Goal: Task Accomplishment & Management: Complete application form

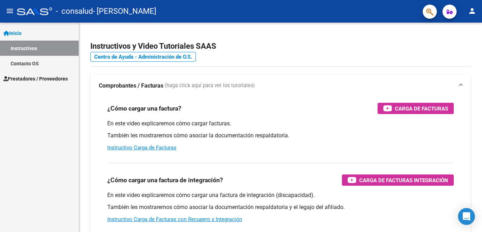
click at [31, 78] on span "Prestadores / Proveedores" at bounding box center [36, 79] width 64 height 8
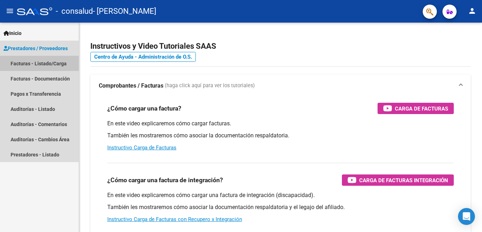
click at [33, 63] on link "Facturas - Listado/Carga" at bounding box center [39, 63] width 79 height 15
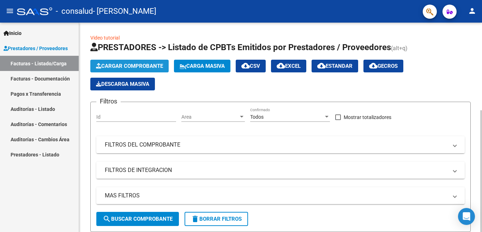
click at [124, 65] on span "Cargar Comprobante" at bounding box center [129, 66] width 67 height 6
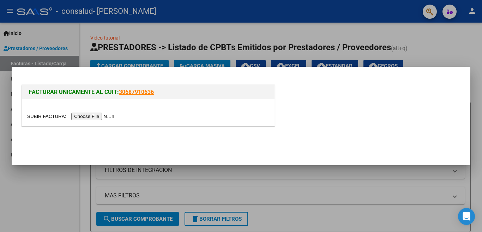
click at [103, 117] on input "file" at bounding box center [71, 116] width 89 height 7
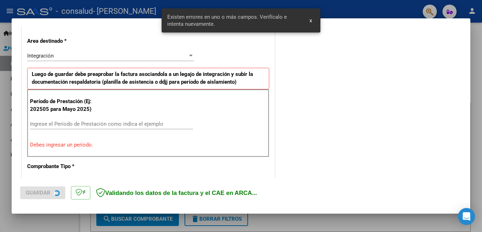
scroll to position [157, 0]
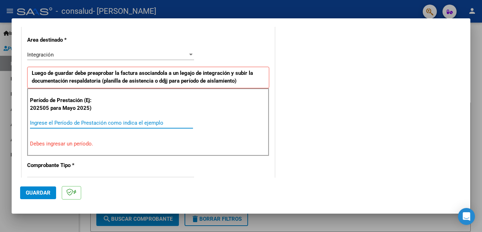
click at [78, 122] on input "Ingrese el Período de Prestación como indica el ejemplo" at bounding box center [111, 123] width 163 height 6
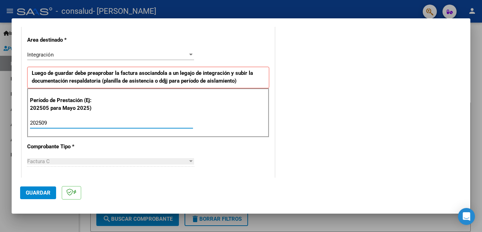
type input "202509"
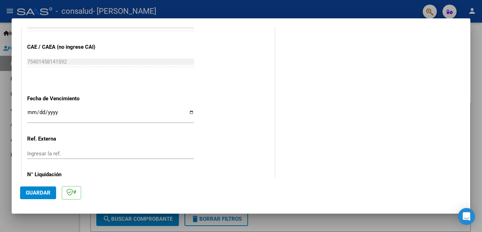
scroll to position [462, 0]
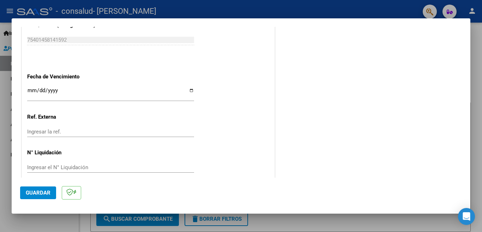
click at [27, 197] on button "Guardar" at bounding box center [38, 192] width 36 height 13
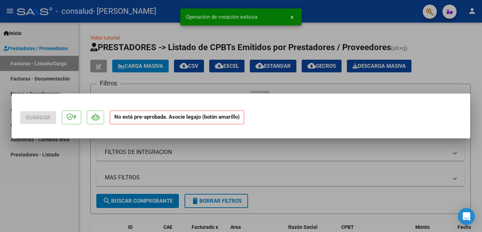
scroll to position [0, 0]
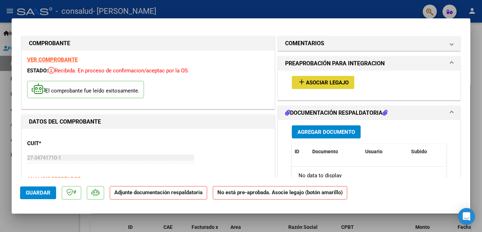
click at [326, 84] on span "Asociar Legajo" at bounding box center [327, 82] width 43 height 6
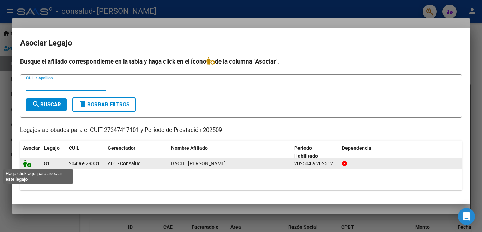
click at [29, 164] on icon at bounding box center [27, 164] width 8 height 8
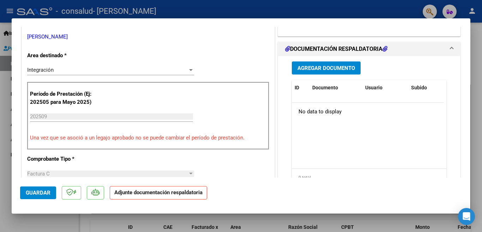
scroll to position [130, 0]
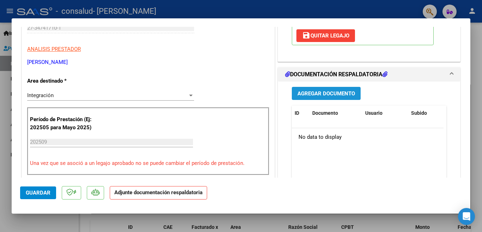
click at [321, 94] on span "Agregar Documento" at bounding box center [327, 93] width 58 height 6
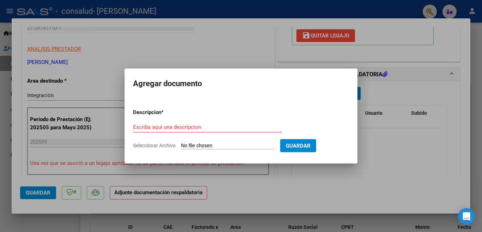
click at [200, 147] on input "Seleccionar Archivo" at bounding box center [228, 146] width 94 height 7
type input "C:\fakepath\Asistencia Bache Simmelhag. Septiembre .pdf"
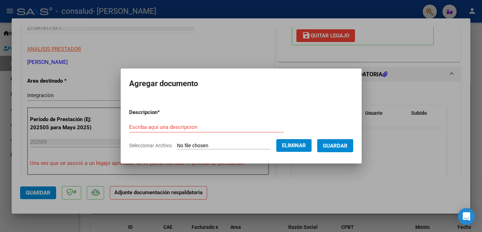
click at [145, 127] on input "Escriba aquí una descripcion" at bounding box center [206, 127] width 155 height 6
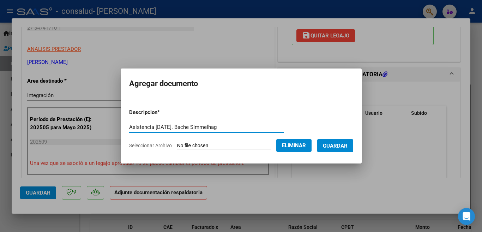
click at [166, 128] on input "Asistencia [DATE]. Bache Simmelhag" at bounding box center [206, 127] width 155 height 6
type input "Asistencia [DATE]. Bache Simmelhag"
click at [334, 145] on span "Guardar" at bounding box center [335, 146] width 25 height 6
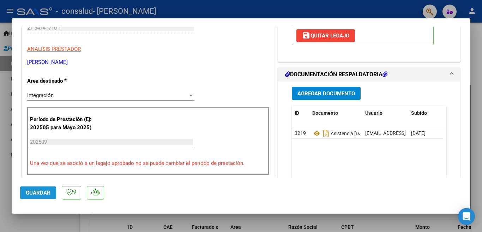
click at [44, 194] on span "Guardar" at bounding box center [38, 193] width 25 height 6
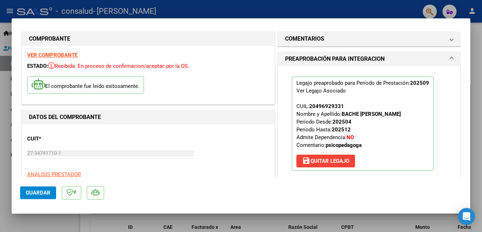
scroll to position [0, 0]
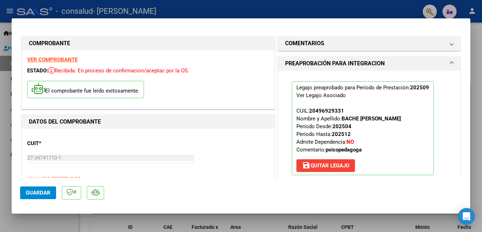
click at [394, 12] on div at bounding box center [241, 116] width 482 height 232
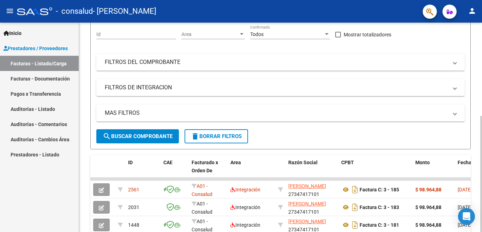
click at [476, 141] on div at bounding box center [482, 174] width 2 height 116
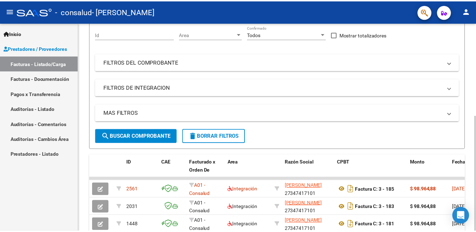
scroll to position [87, 0]
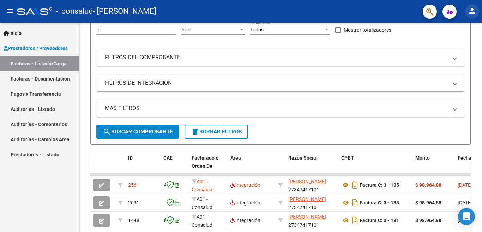
click at [472, 13] on mat-icon "person" at bounding box center [472, 11] width 8 height 8
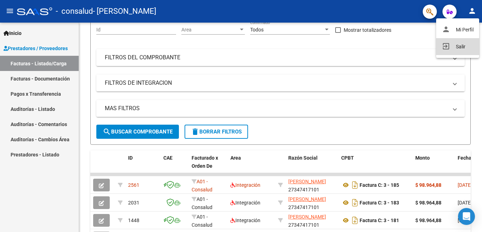
click at [464, 47] on button "exit_to_app Salir" at bounding box center [457, 46] width 43 height 17
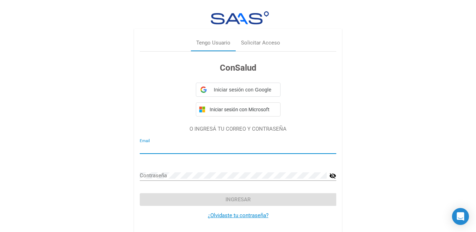
type input "[EMAIL_ADDRESS][DOMAIN_NAME]"
